Goal: Task Accomplishment & Management: Use online tool/utility

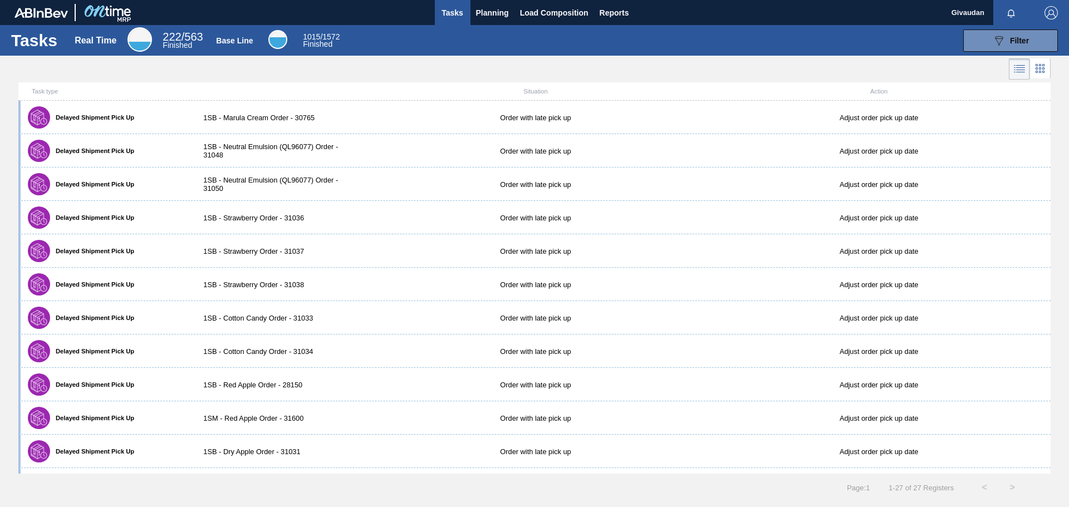
drag, startPoint x: 507, startPoint y: 15, endPoint x: 352, endPoint y: 61, distance: 161.5
click at [352, 61] on main "Tasks Planning Load Composition Reports Givaudan Mark all as read Tasks Real Ti…" at bounding box center [534, 253] width 1069 height 507
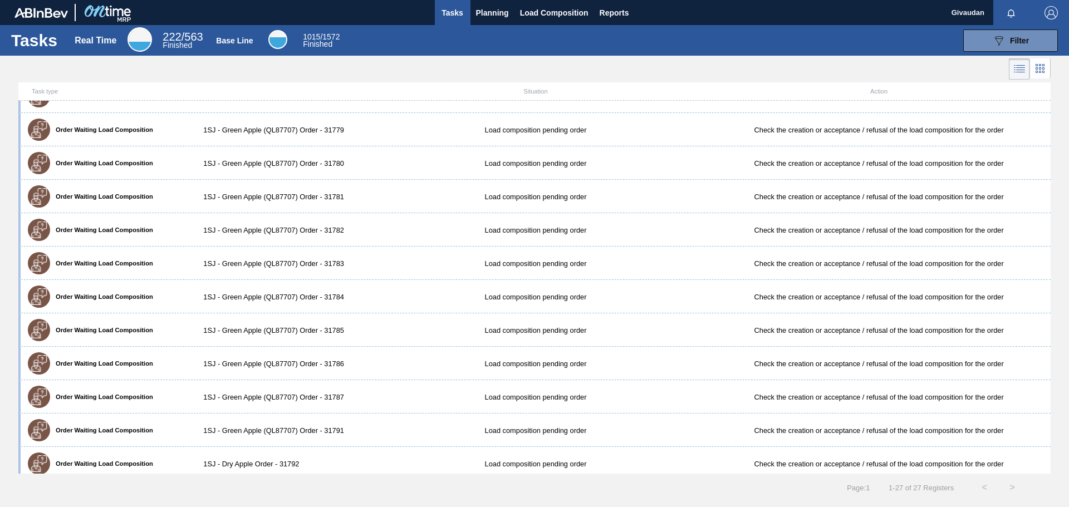
scroll to position [334, 0]
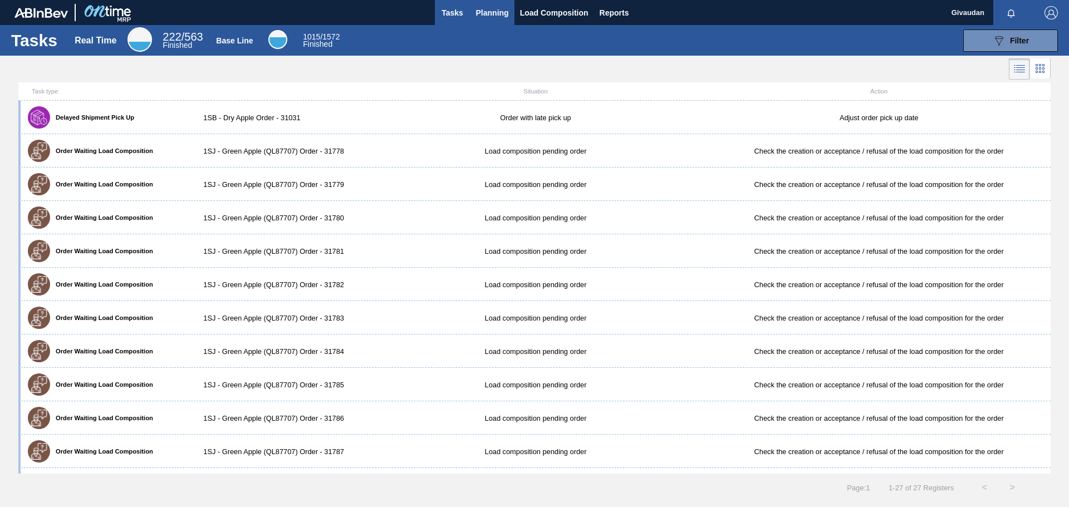
click at [500, 15] on span "Planning" at bounding box center [492, 12] width 33 height 13
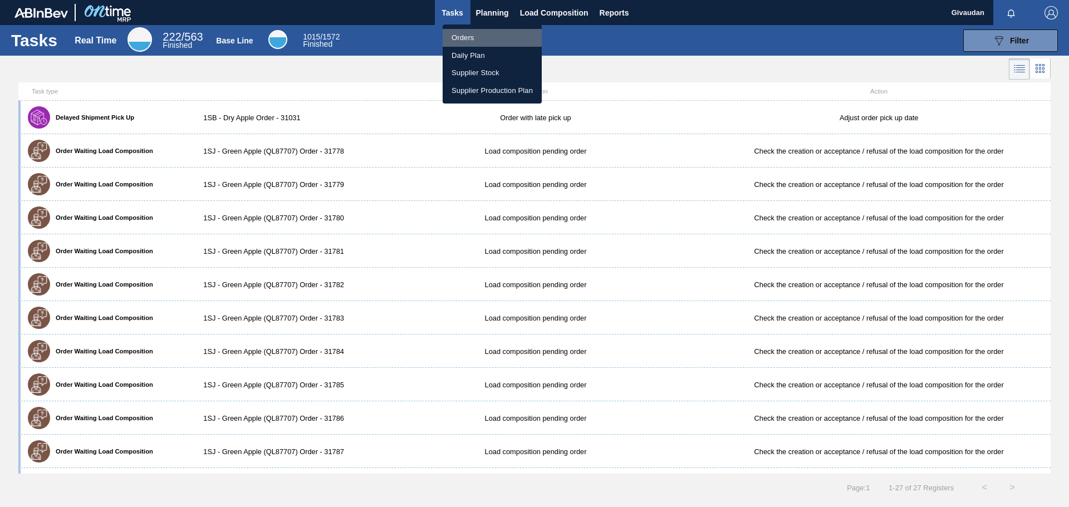
click at [468, 35] on li "Orders" at bounding box center [492, 38] width 99 height 18
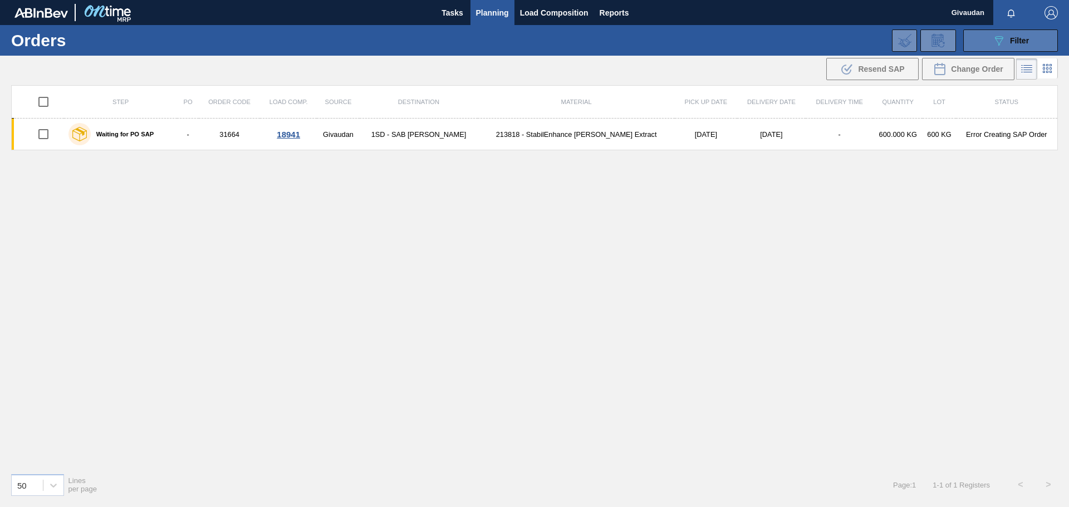
click at [994, 41] on icon "089F7B8B-B2A5-4AFE-B5C0-19BA573D28AC" at bounding box center [998, 40] width 13 height 13
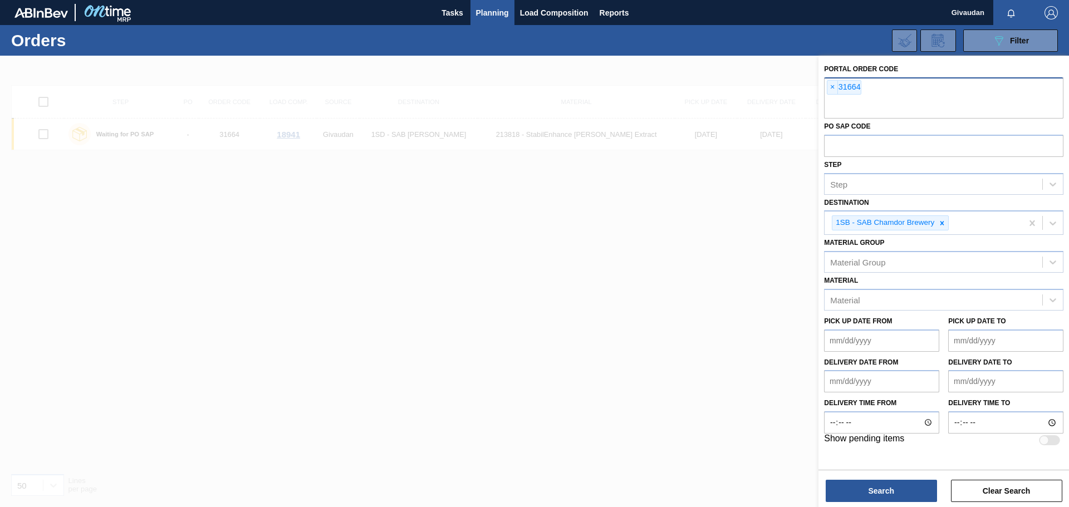
drag, startPoint x: 836, startPoint y: 84, endPoint x: 837, endPoint y: 95, distance: 10.7
click at [835, 84] on span "×" at bounding box center [832, 87] width 11 height 13
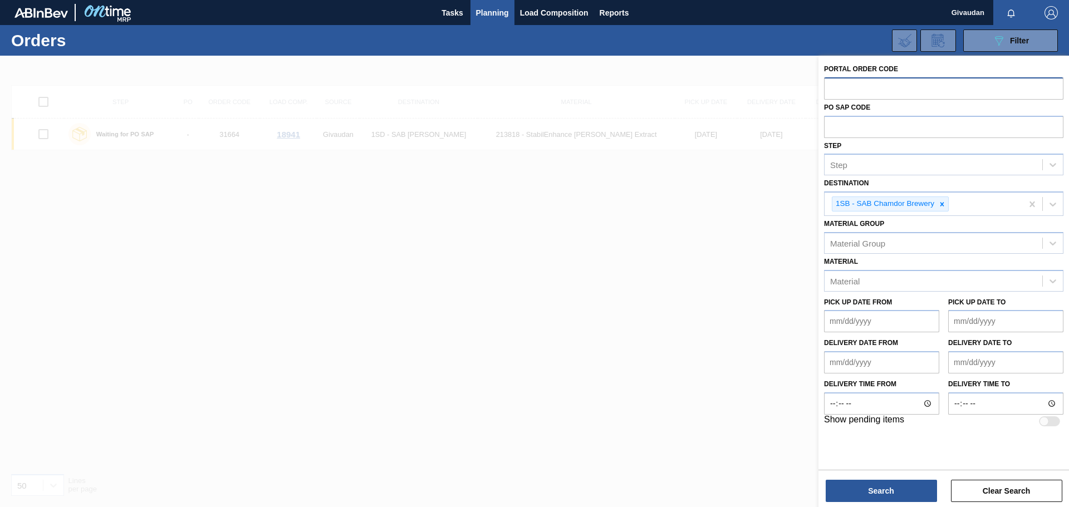
click at [881, 90] on input "text" at bounding box center [943, 87] width 239 height 21
paste input "31792"
type input "31792"
click at [900, 489] on button "Search" at bounding box center [880, 491] width 111 height 22
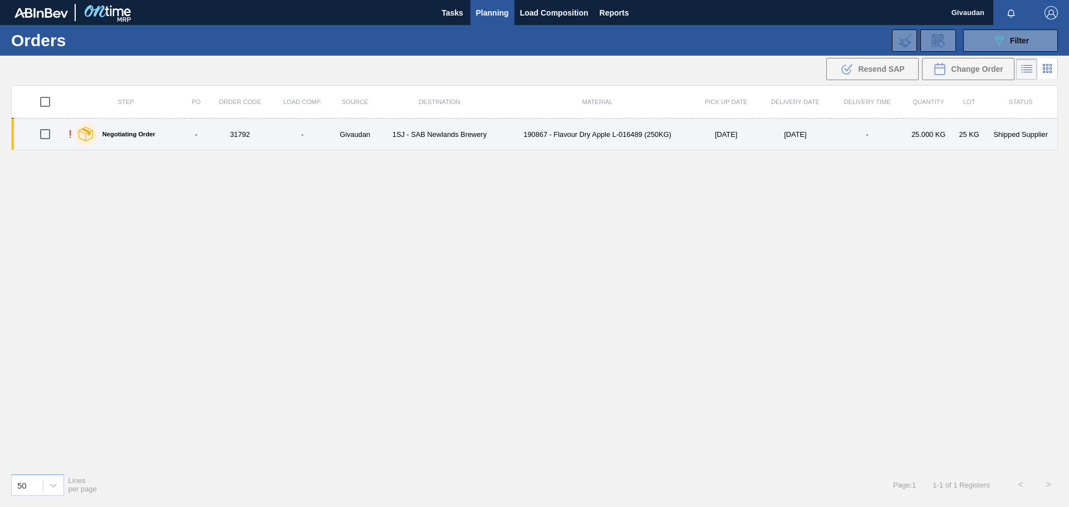
click at [481, 133] on td "1SJ - SAB Newlands Brewery" at bounding box center [439, 135] width 124 height 32
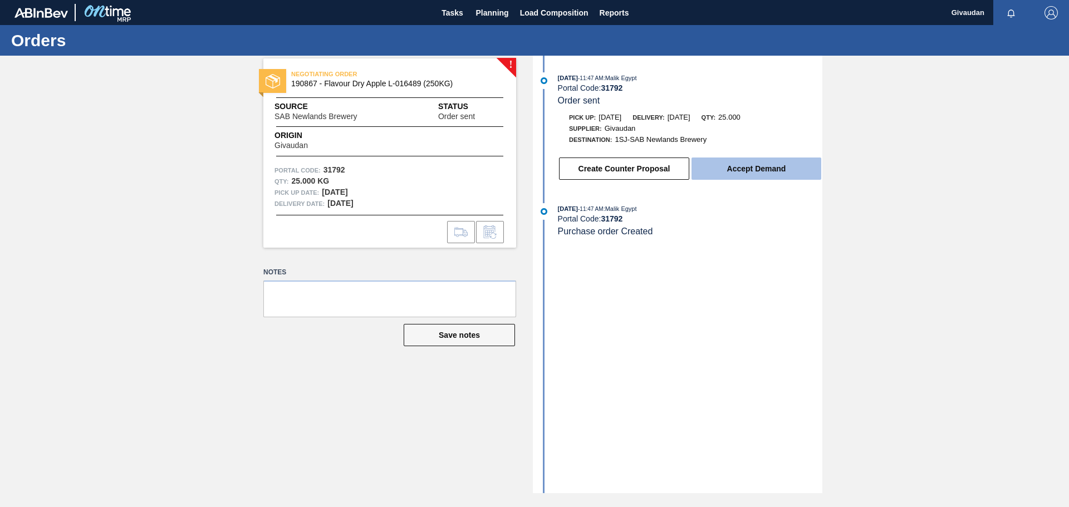
click at [774, 171] on button "Accept Demand" at bounding box center [756, 169] width 130 height 22
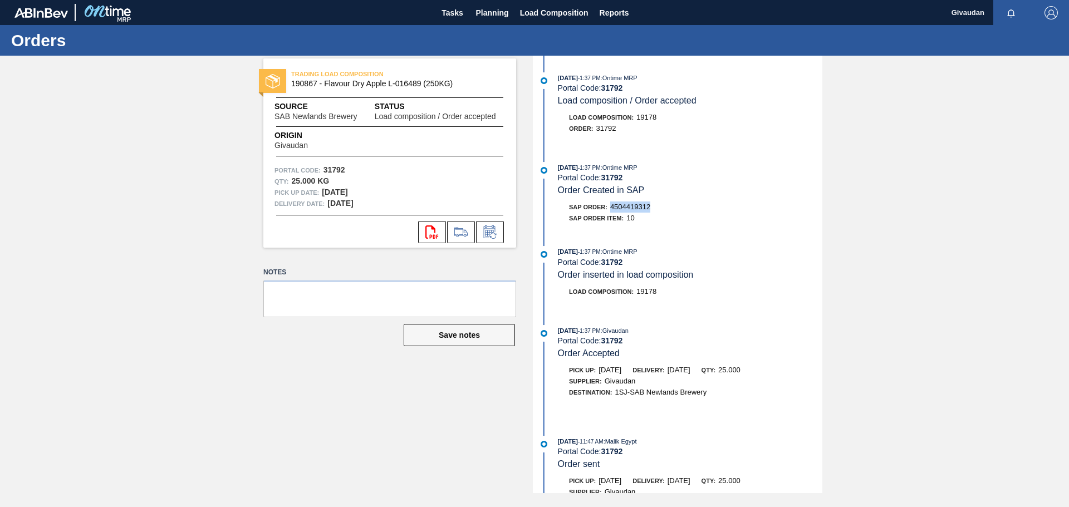
drag, startPoint x: 662, startPoint y: 205, endPoint x: 611, endPoint y: 207, distance: 51.2
click at [611, 207] on div "SAP Order: 4504419312" at bounding box center [690, 207] width 264 height 11
copy span "4504419312"
click at [484, 8] on span "Planning" at bounding box center [492, 12] width 33 height 13
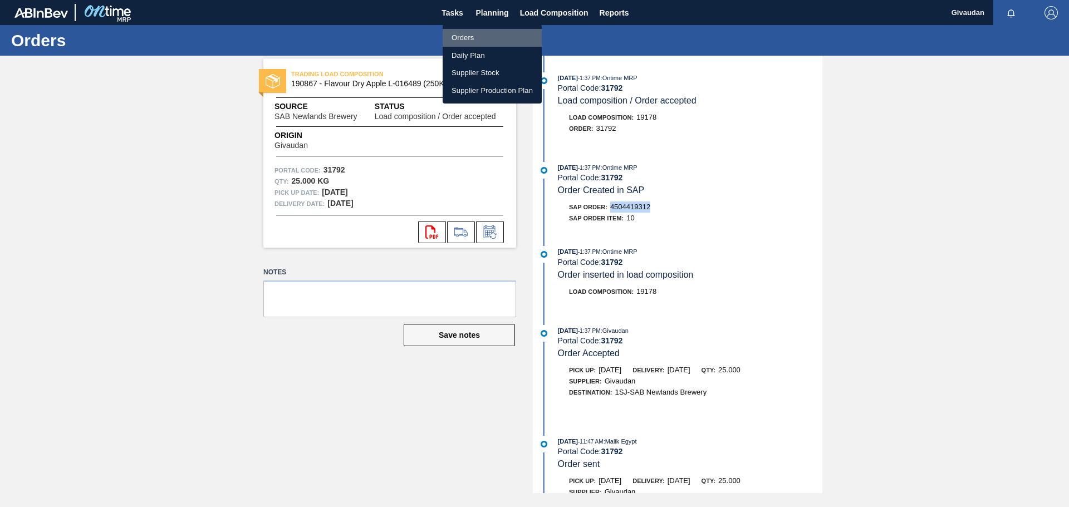
click at [467, 37] on li "Orders" at bounding box center [492, 38] width 99 height 18
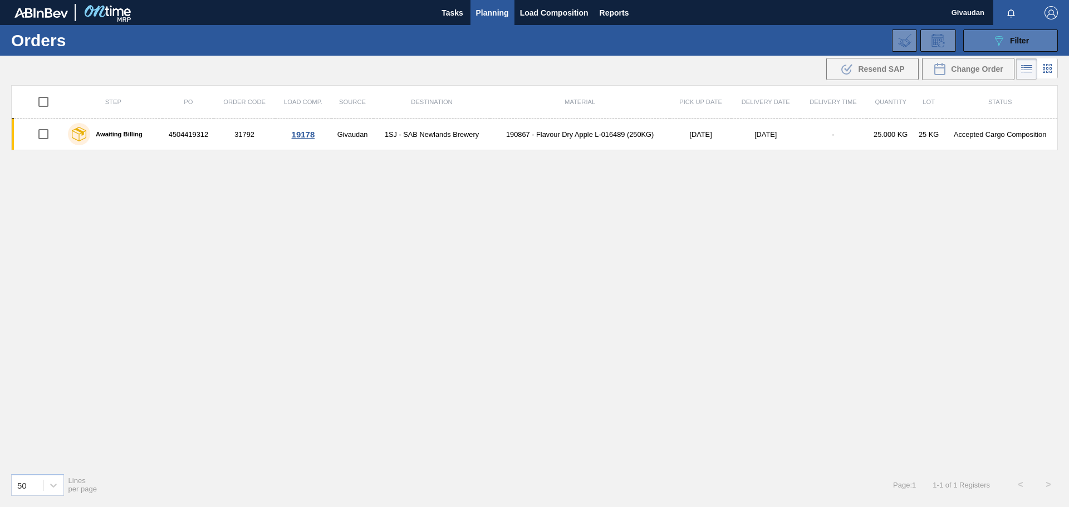
click at [1003, 42] on icon "089F7B8B-B2A5-4AFE-B5C0-19BA573D28AC" at bounding box center [998, 40] width 13 height 13
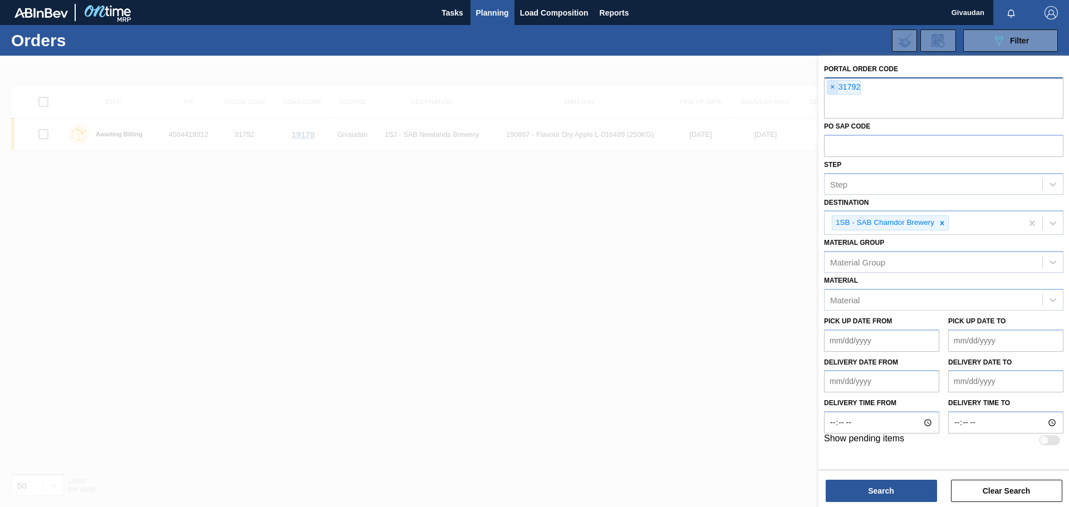
click at [832, 87] on span "×" at bounding box center [832, 87] width 11 height 13
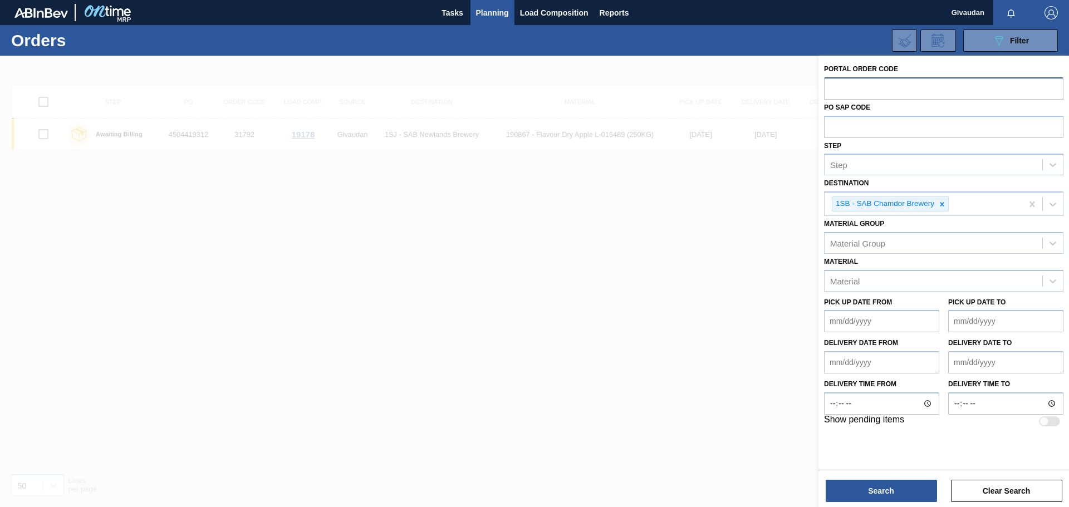
paste input "31793"
type input "31793"
click at [843, 490] on button "Search" at bounding box center [880, 491] width 111 height 22
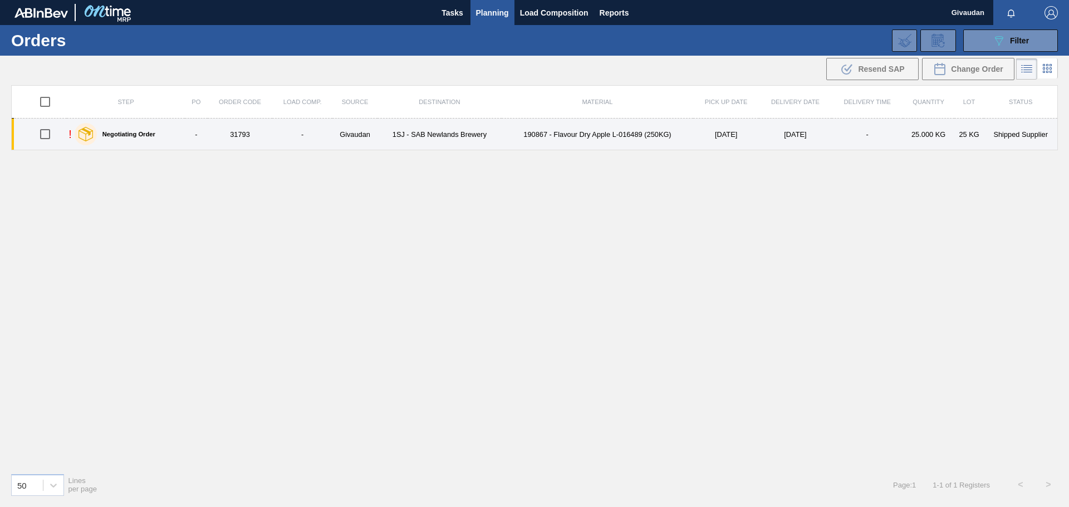
click at [369, 134] on td "Givaudan" at bounding box center [354, 135] width 45 height 32
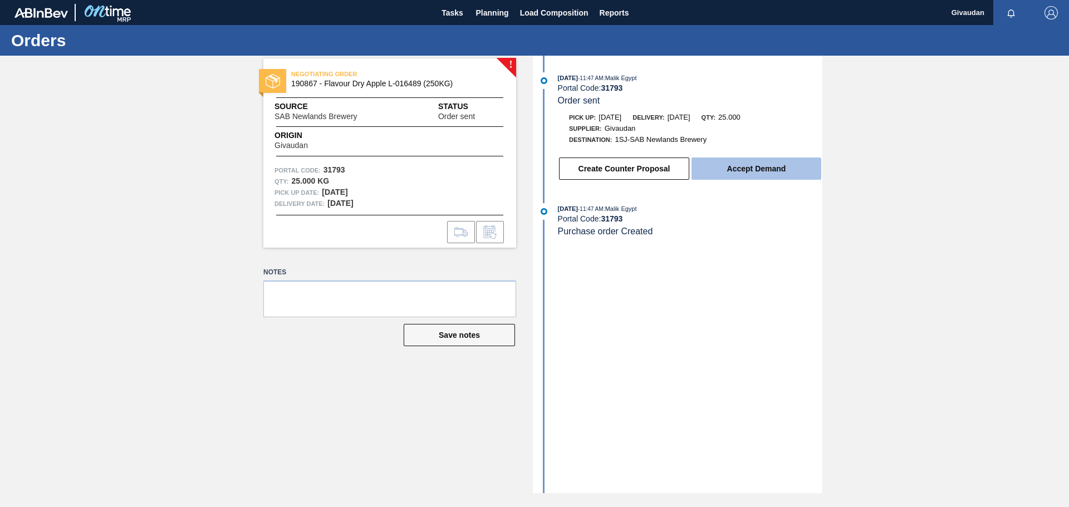
click at [761, 163] on button "Accept Demand" at bounding box center [756, 169] width 130 height 22
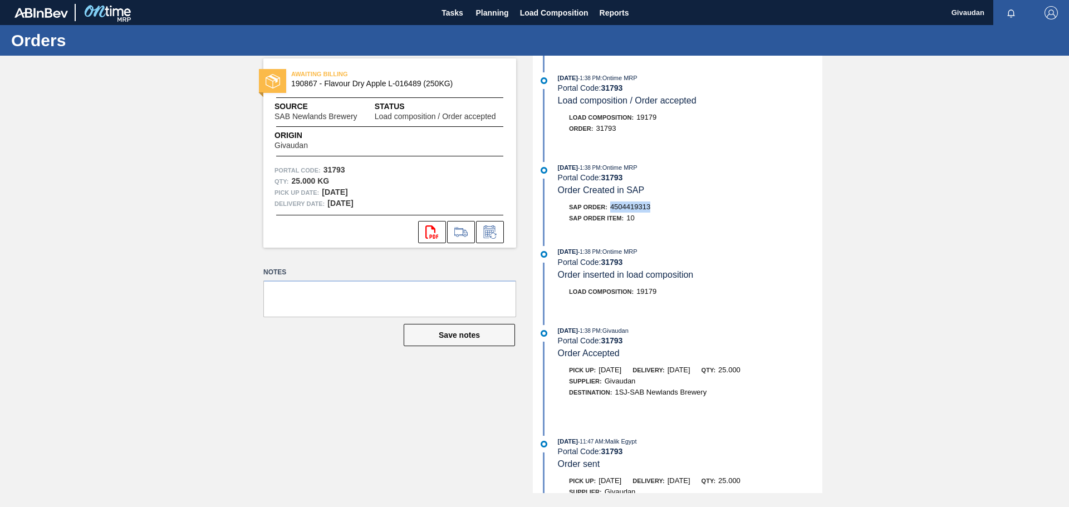
drag, startPoint x: 664, startPoint y: 205, endPoint x: 613, endPoint y: 209, distance: 51.3
click at [613, 209] on div "SAP Order: 4504419313" at bounding box center [690, 207] width 264 height 11
copy span "4504419313"
click at [495, 12] on span "Planning" at bounding box center [492, 12] width 33 height 13
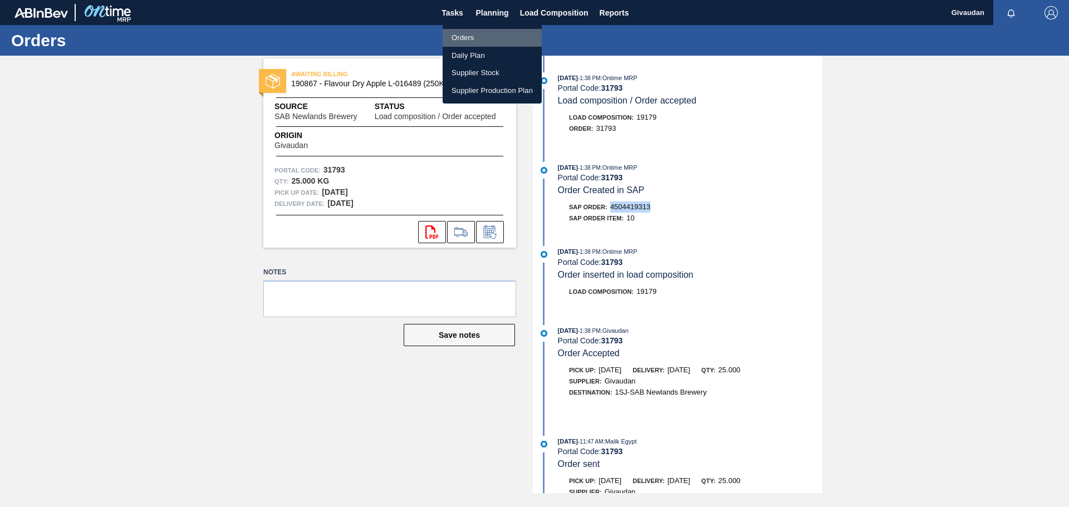
click at [485, 36] on li "Orders" at bounding box center [492, 38] width 99 height 18
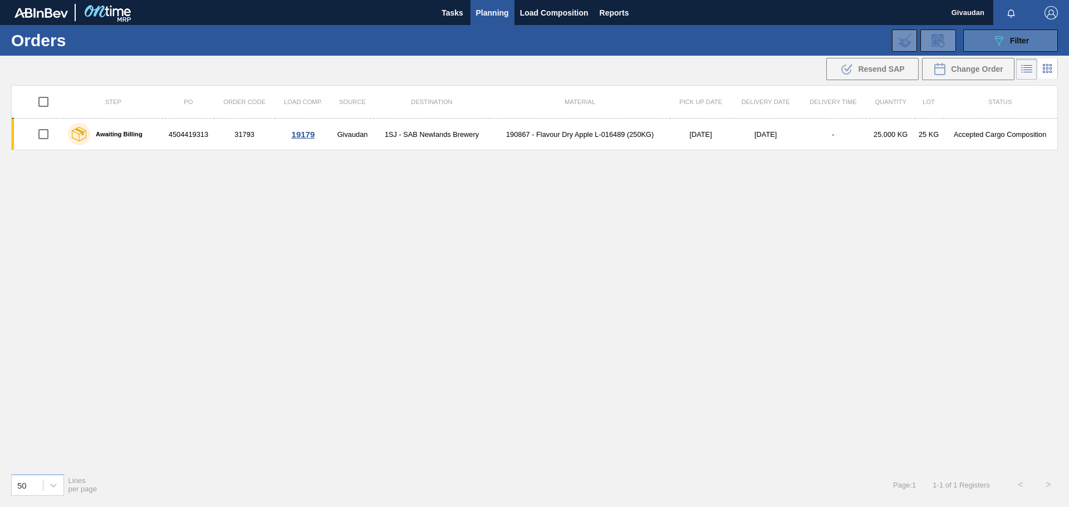
click at [1013, 39] on span "Filter" at bounding box center [1019, 40] width 19 height 9
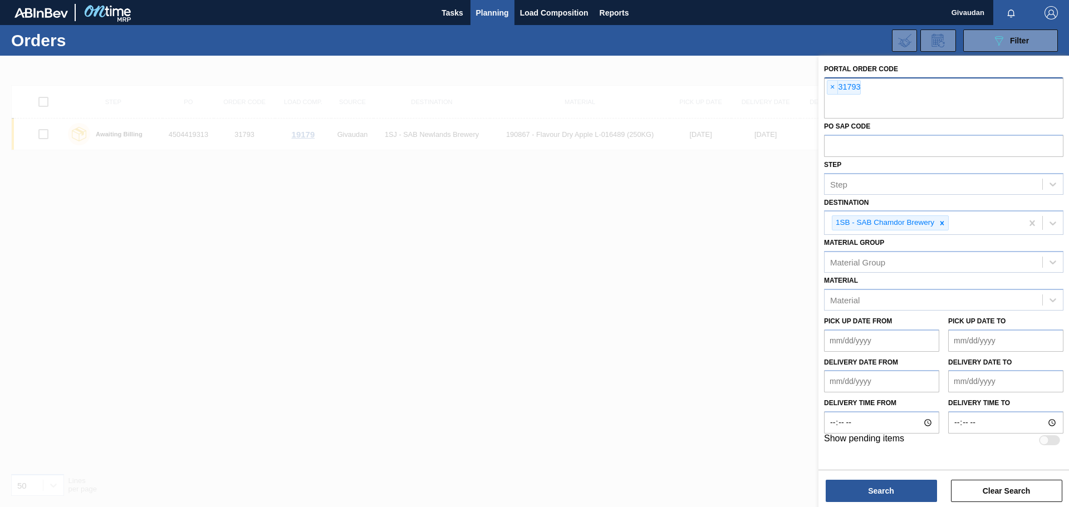
click at [856, 87] on div "× 31793" at bounding box center [844, 87] width 34 height 14
paste input "31794"
type input "31794"
click at [834, 90] on span "×" at bounding box center [832, 87] width 11 height 13
click at [871, 488] on button "Search" at bounding box center [880, 491] width 111 height 22
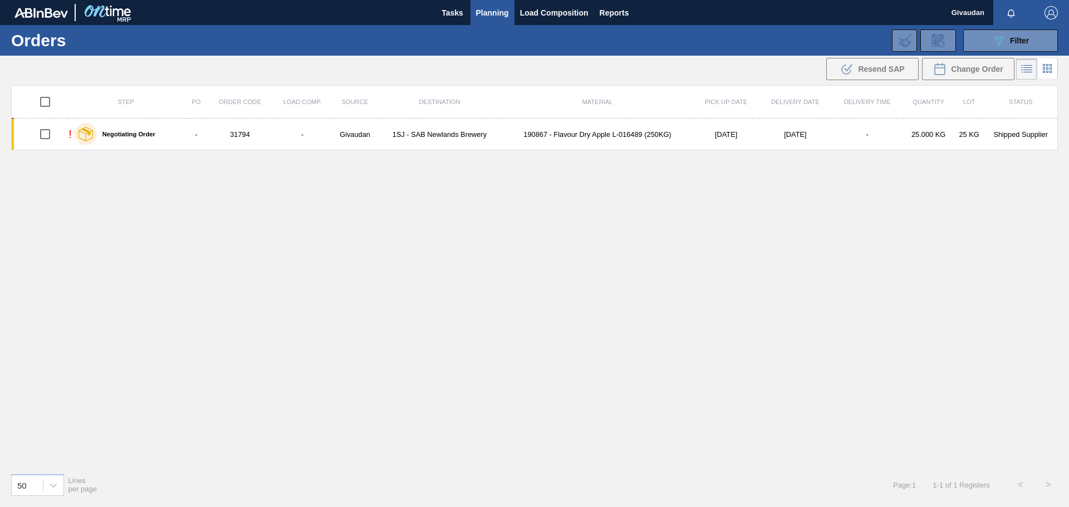
click at [582, 141] on td "190867 - Flavour Dry Apple L-016489 (250KG)" at bounding box center [598, 135] width 192 height 32
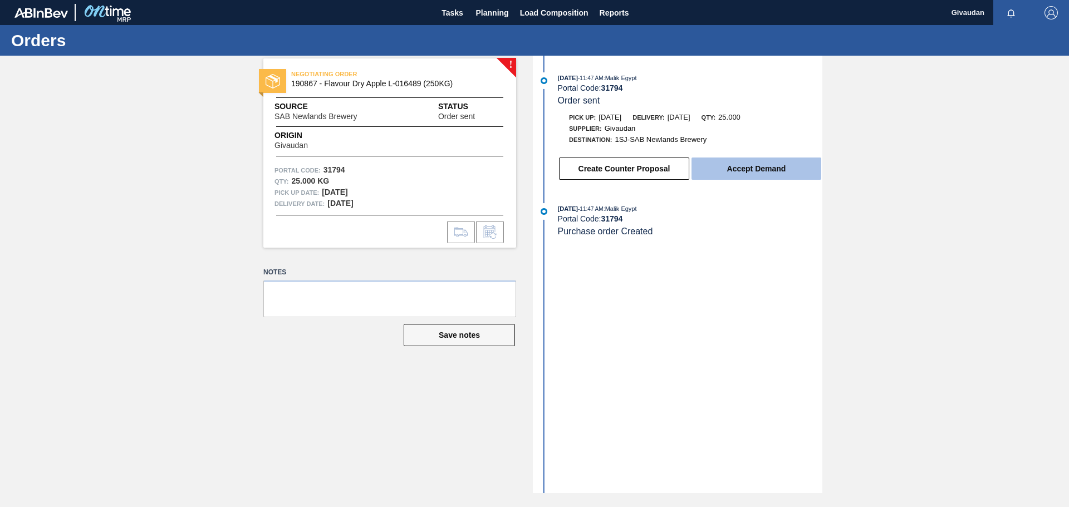
click at [748, 174] on button "Accept Demand" at bounding box center [756, 169] width 130 height 22
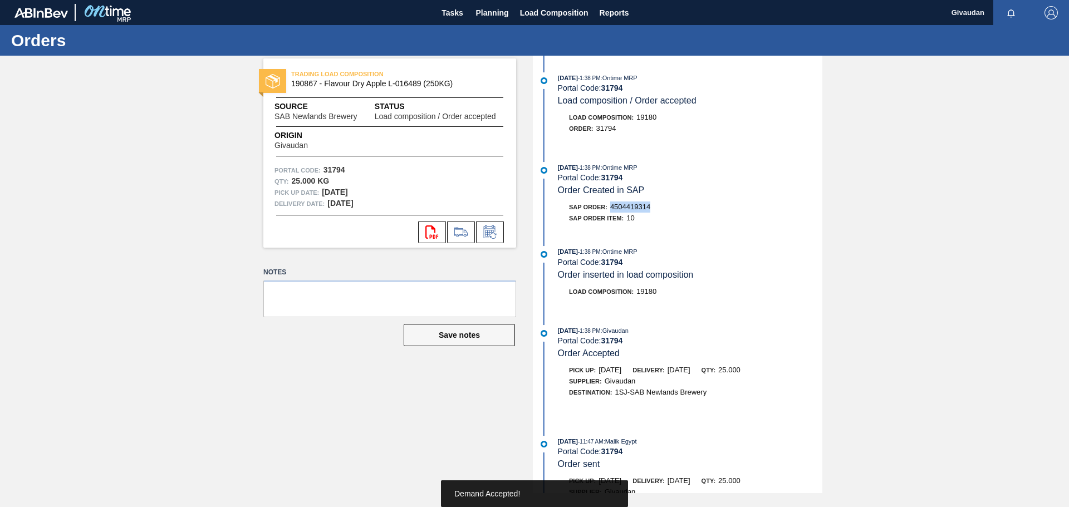
drag, startPoint x: 666, startPoint y: 210, endPoint x: 610, endPoint y: 208, distance: 56.2
click at [610, 208] on div "SAP Order: 4504419314" at bounding box center [690, 207] width 264 height 11
copy span "4504419314"
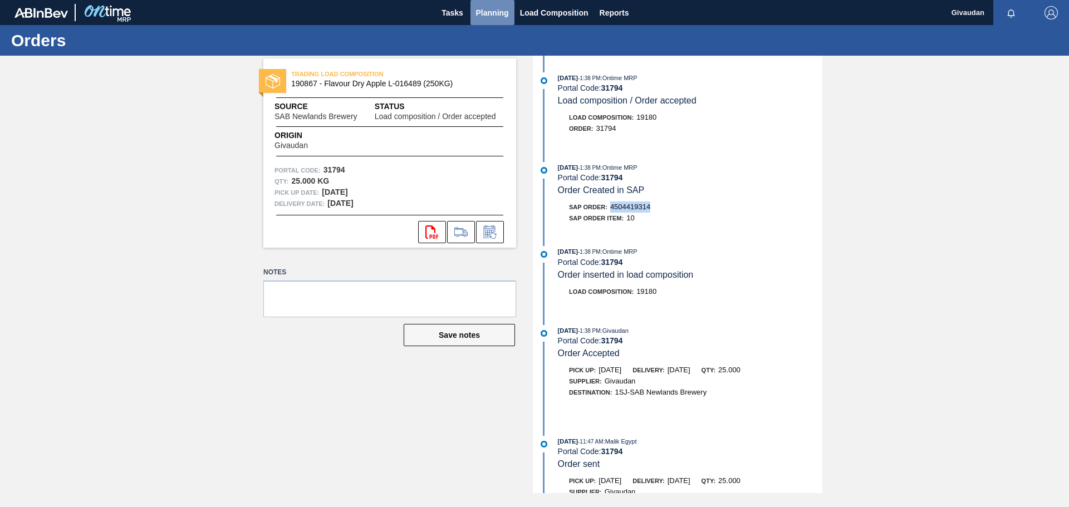
click at [499, 11] on span "Planning" at bounding box center [492, 12] width 33 height 13
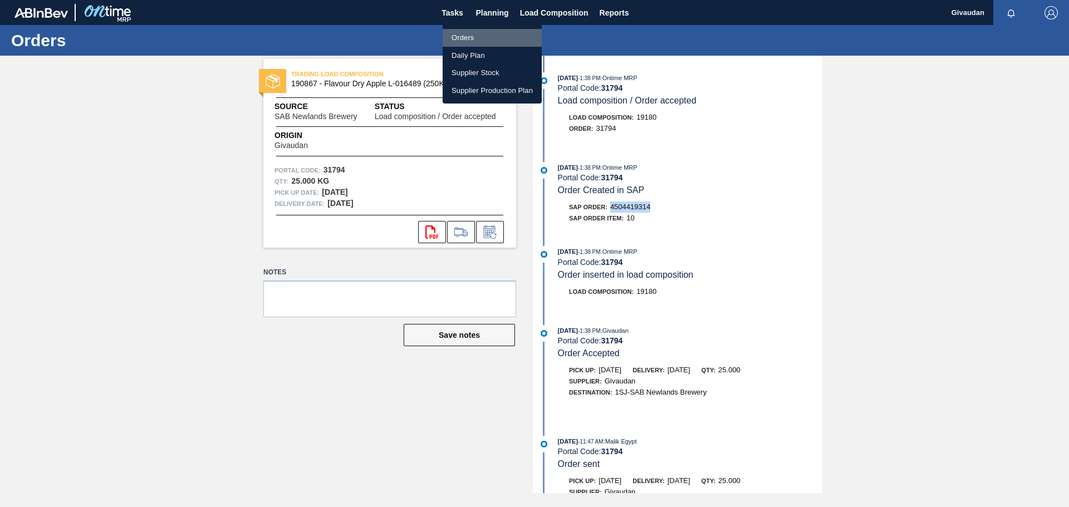
click at [466, 33] on li "Orders" at bounding box center [492, 38] width 99 height 18
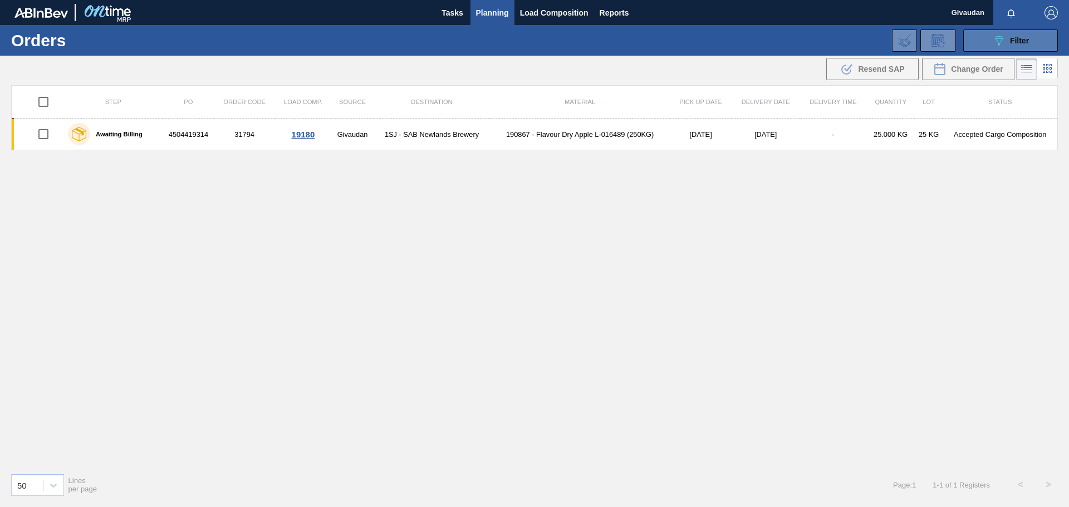
click at [1015, 36] on span "Filter" at bounding box center [1019, 40] width 19 height 9
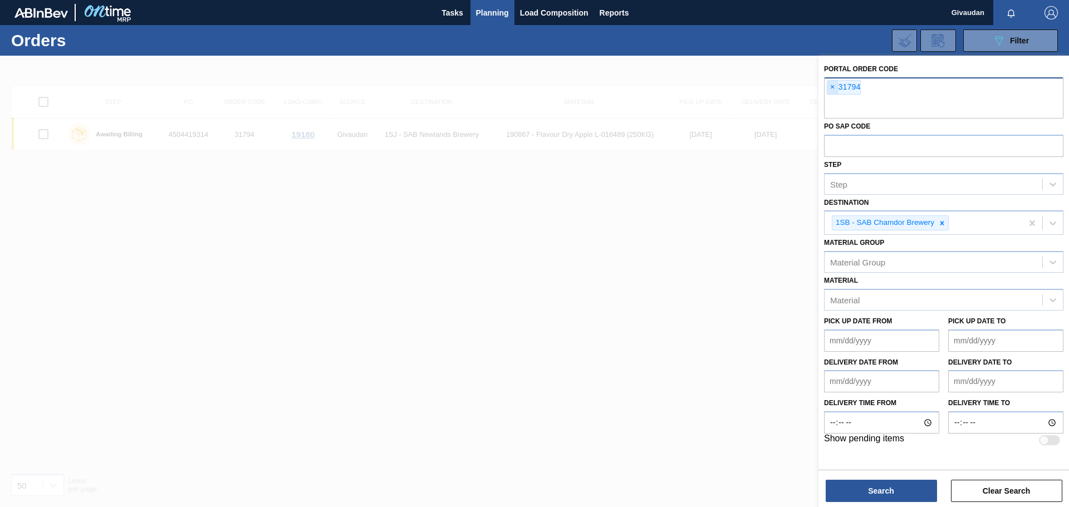
click at [830, 87] on span "×" at bounding box center [832, 87] width 11 height 13
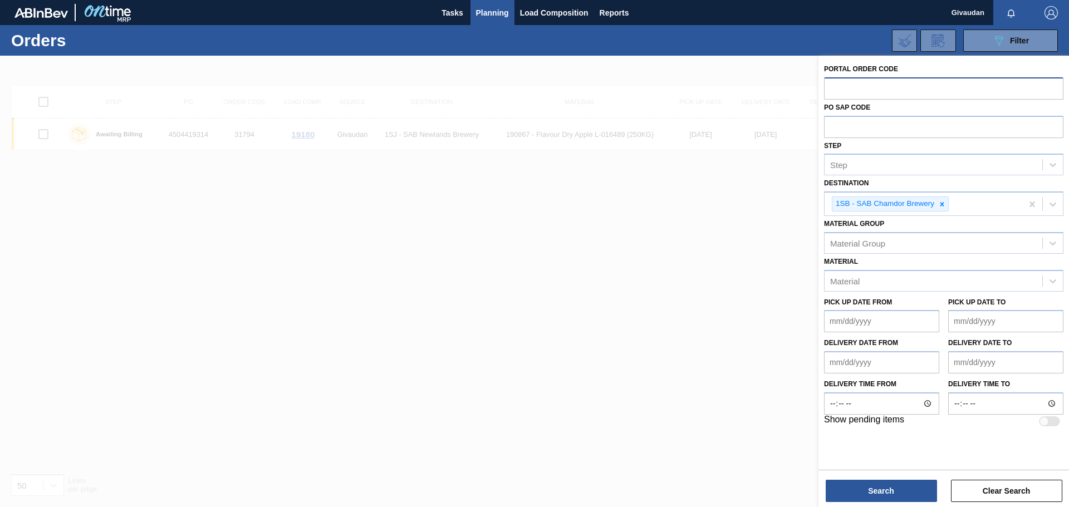
paste input "31795"
type input "31795"
click at [876, 495] on button "Search" at bounding box center [880, 491] width 111 height 22
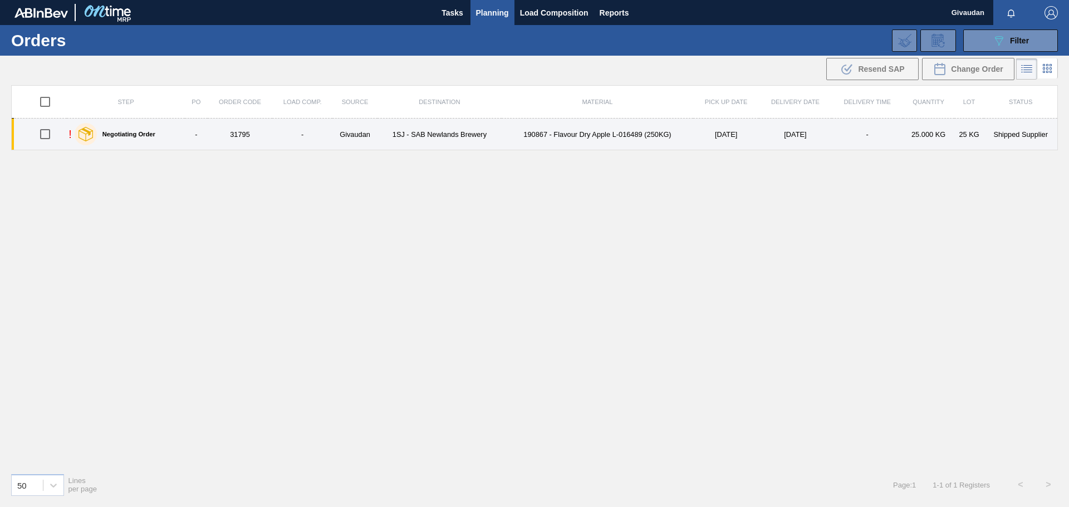
click at [567, 132] on td "190867 - Flavour Dry Apple L-016489 (250KG)" at bounding box center [598, 135] width 192 height 32
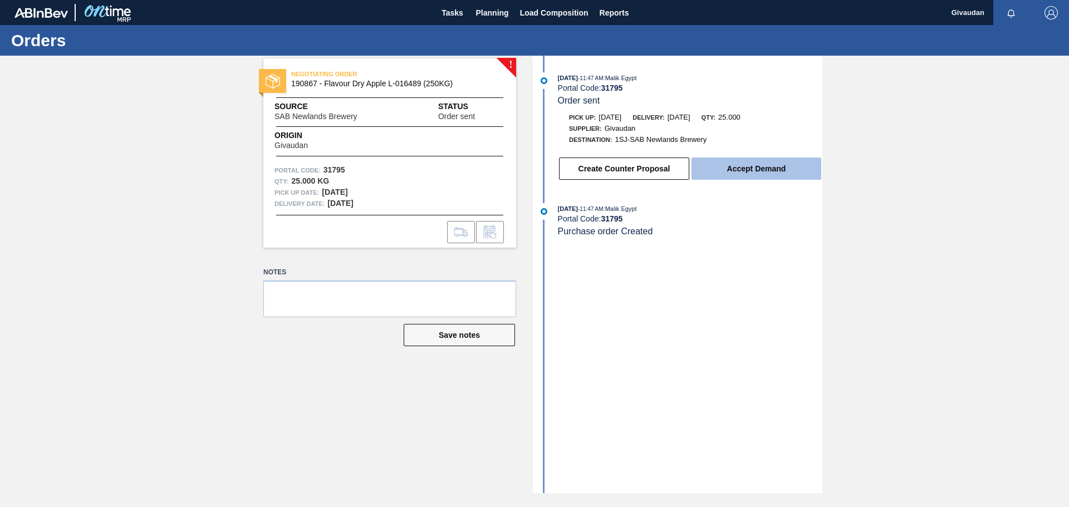
click at [747, 168] on button "Accept Demand" at bounding box center [756, 169] width 130 height 22
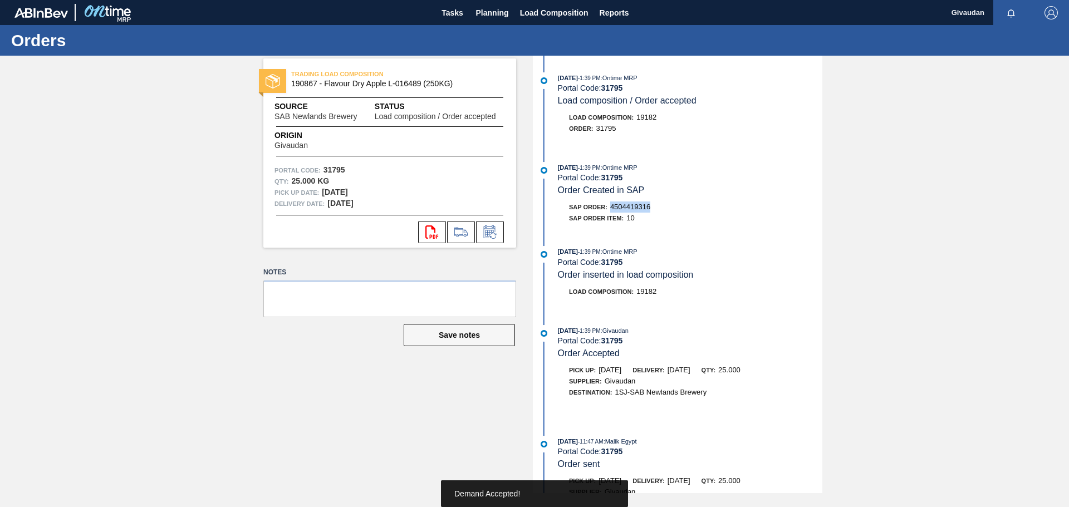
drag, startPoint x: 658, startPoint y: 207, endPoint x: 610, endPoint y: 205, distance: 48.5
click at [610, 205] on div "SAP Order: 4504419316" at bounding box center [690, 207] width 264 height 11
copy span "4504419316"
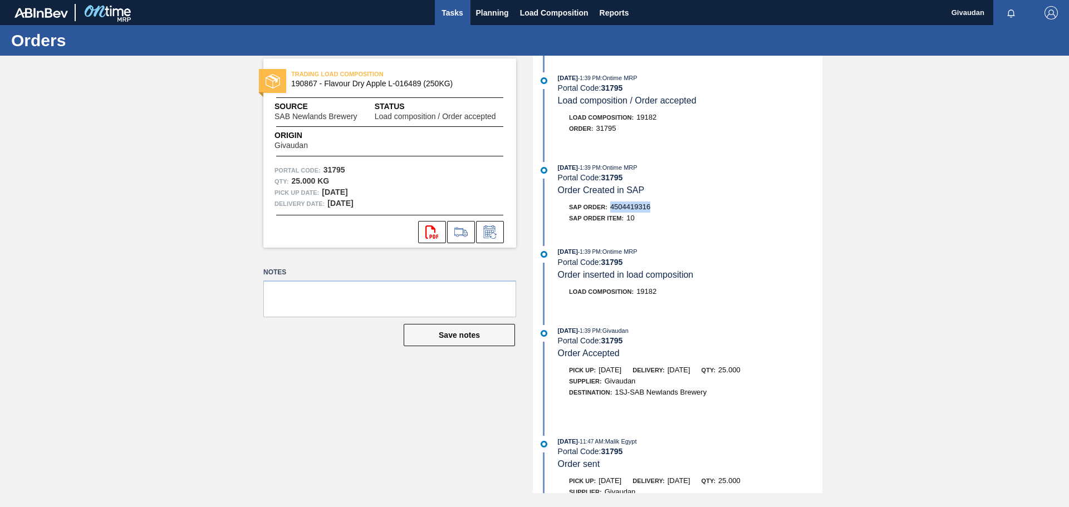
click at [439, 13] on button "Tasks" at bounding box center [453, 12] width 36 height 25
